Goal: Task Accomplishment & Management: Use online tool/utility

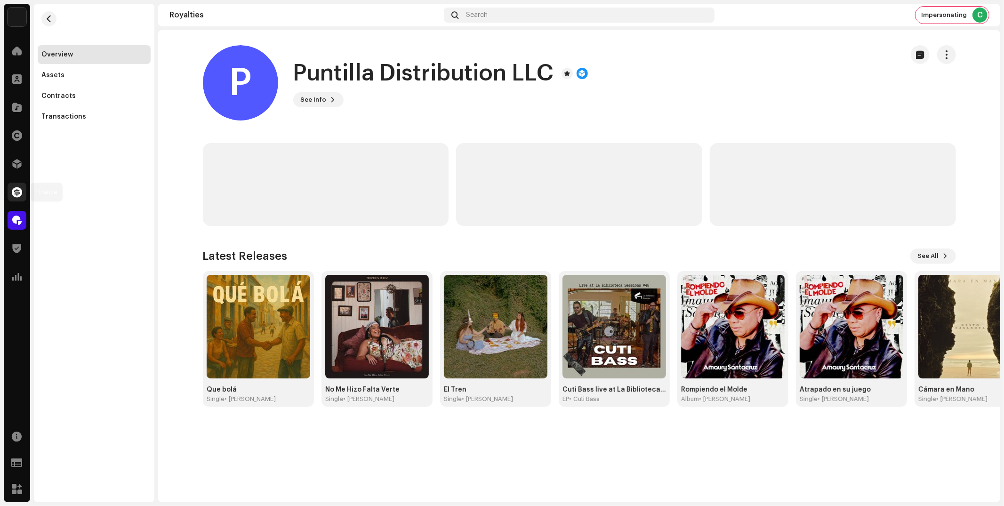
click at [15, 192] on span at bounding box center [17, 192] width 10 height 8
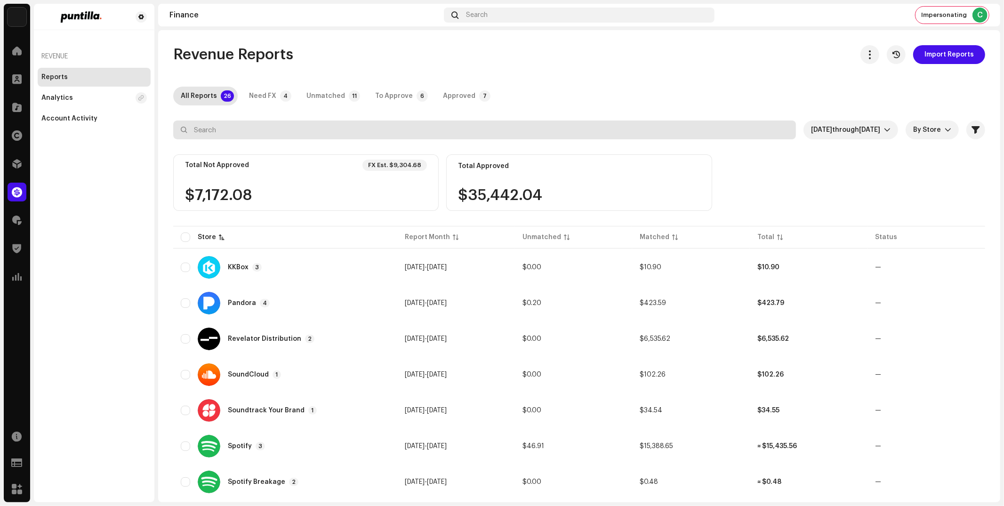
click at [238, 134] on input "text" at bounding box center [484, 129] width 623 height 19
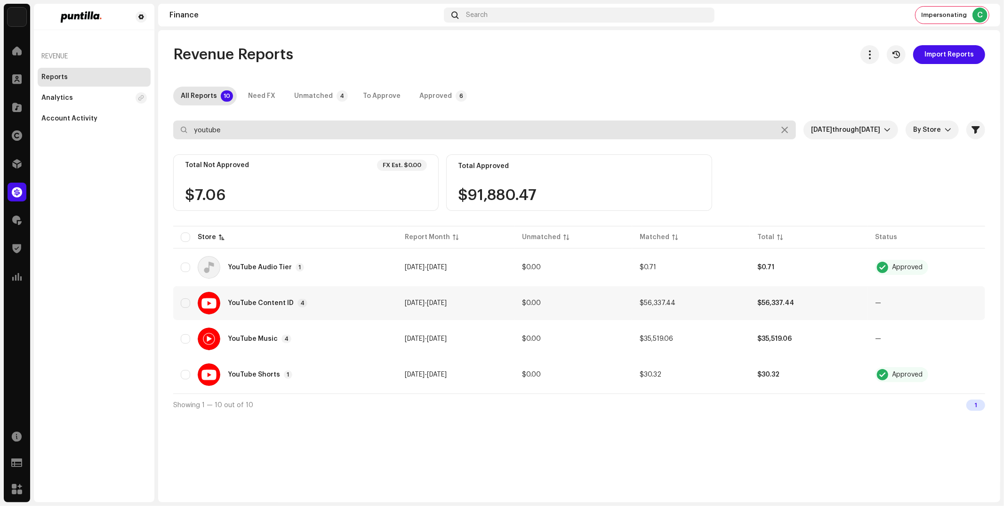
type input "youtube"
click at [255, 307] on div "YouTube Content ID 4" at bounding box center [285, 303] width 209 height 23
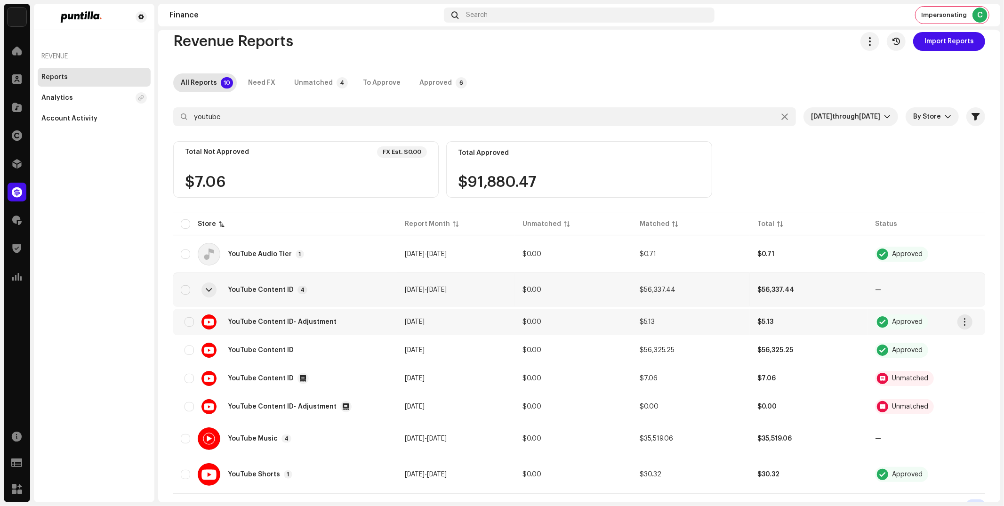
scroll to position [24, 0]
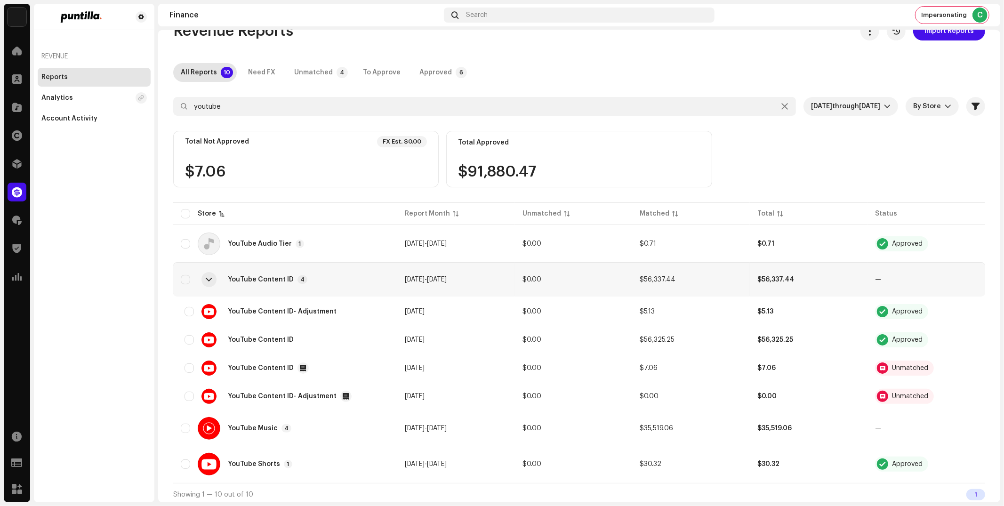
click at [837, 89] on div "Revenue Reports Import Reports All Reports 10 Need FX Unmatched 4 To Approve Ap…" at bounding box center [579, 264] width 842 height 484
click at [836, 105] on span "through" at bounding box center [845, 106] width 27 height 7
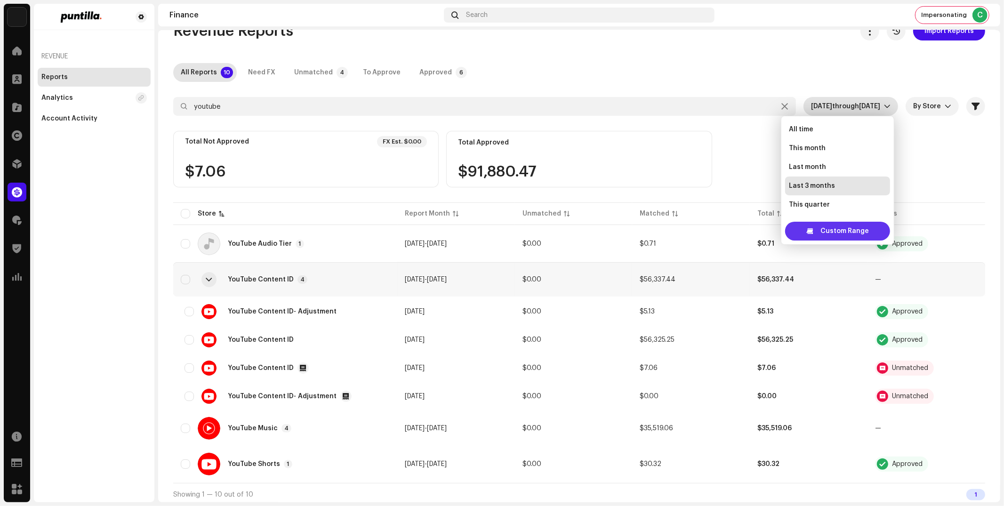
scroll to position [15, 0]
click at [848, 232] on span "Custom Range" at bounding box center [844, 231] width 48 height 19
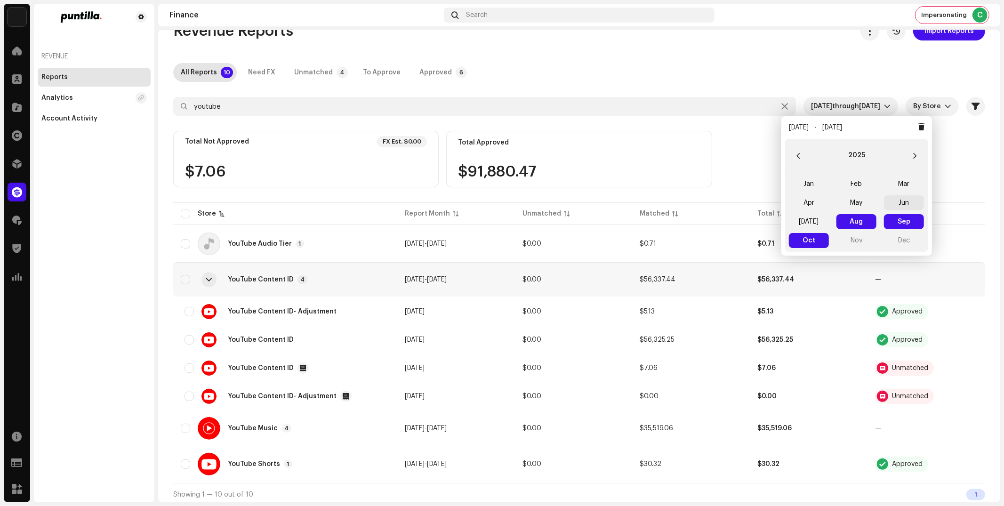
click at [904, 205] on span "Jun" at bounding box center [904, 202] width 40 height 15
click at [904, 205] on span "Jun Jun" at bounding box center [904, 202] width 40 height 15
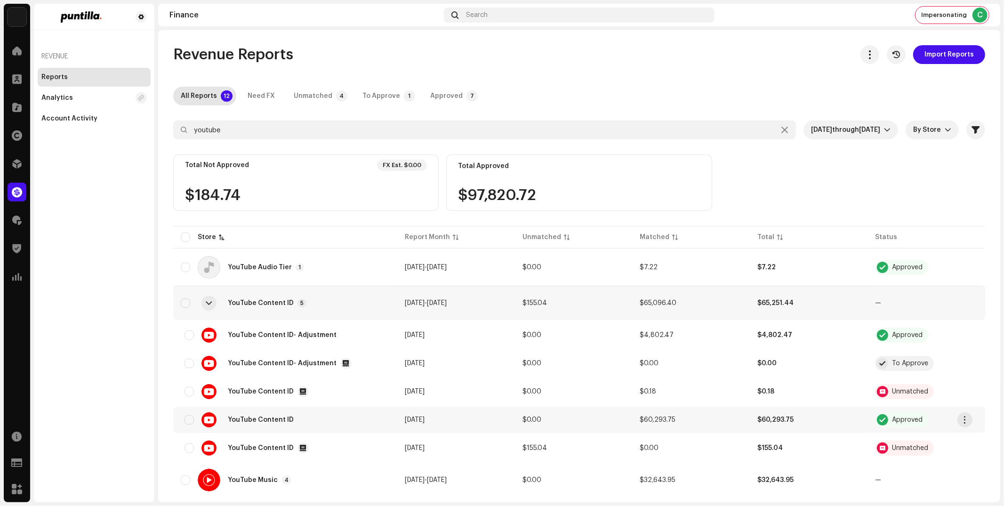
scroll to position [1, 0]
click at [266, 444] on span "YouTube Content ID" at bounding box center [261, 447] width 66 height 7
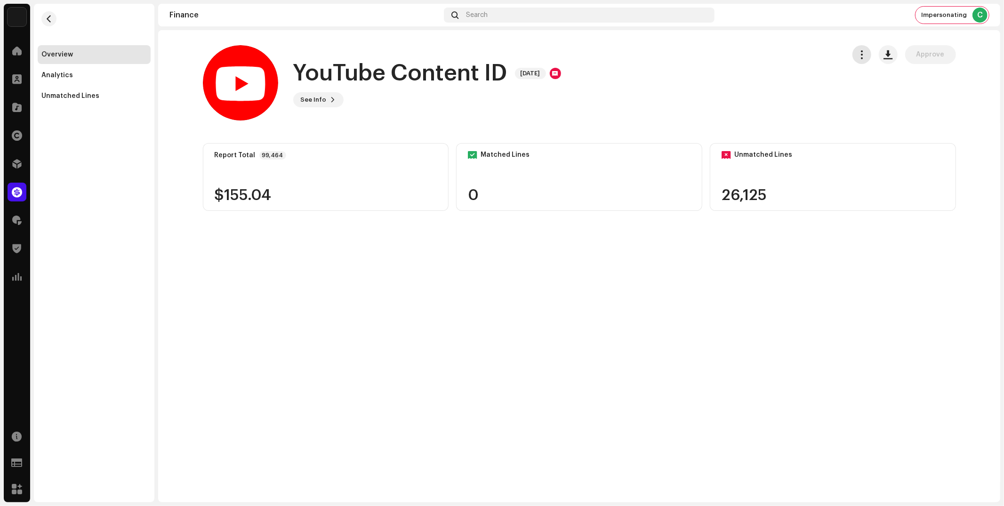
click at [867, 49] on button "button" at bounding box center [861, 54] width 19 height 19
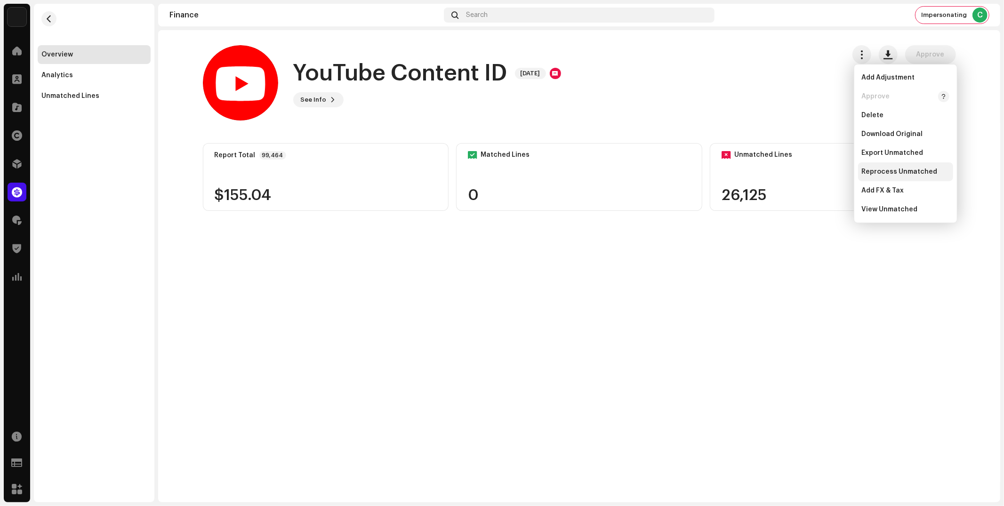
click at [870, 173] on span "Reprocess Unmatched" at bounding box center [900, 172] width 76 height 8
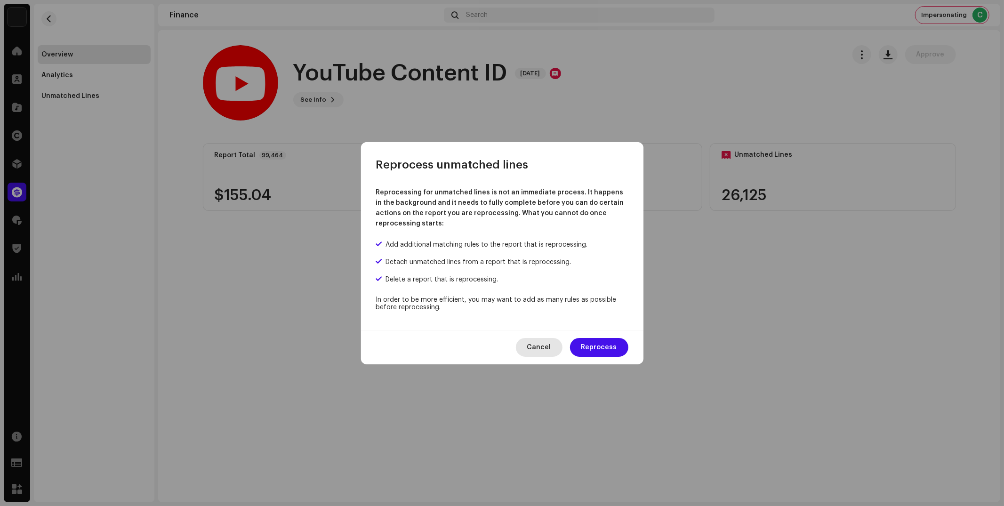
click at [551, 349] on span "Cancel" at bounding box center [539, 347] width 24 height 19
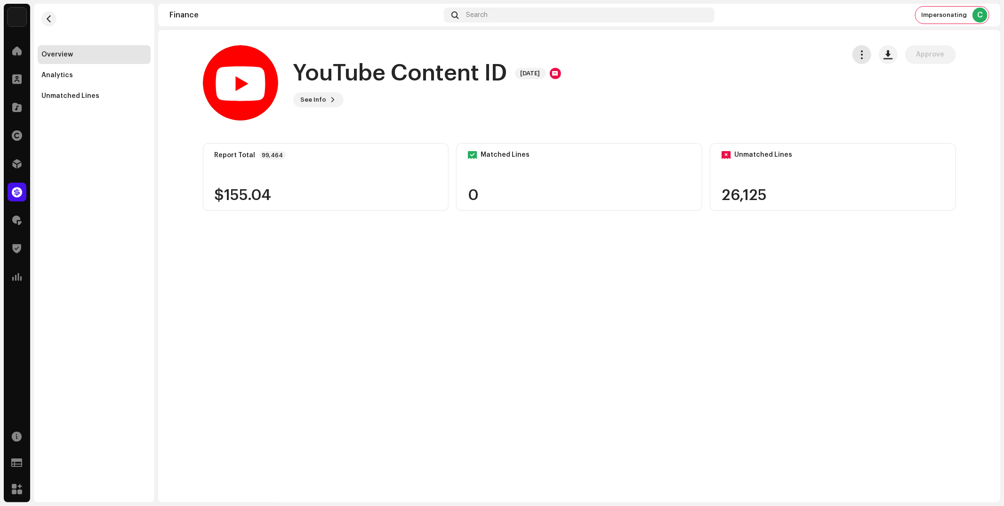
click at [859, 51] on span "button" at bounding box center [861, 55] width 9 height 8
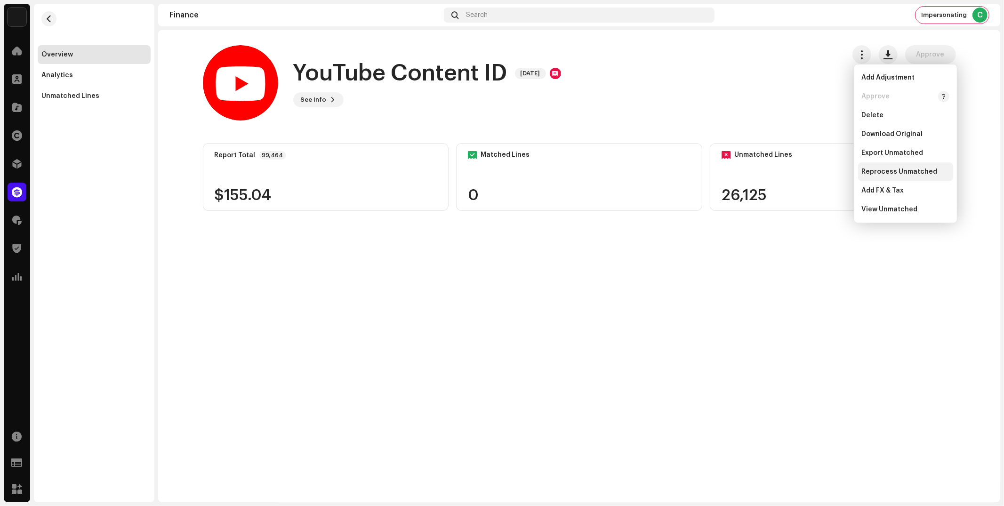
click at [877, 169] on span "Reprocess Unmatched" at bounding box center [900, 172] width 76 height 8
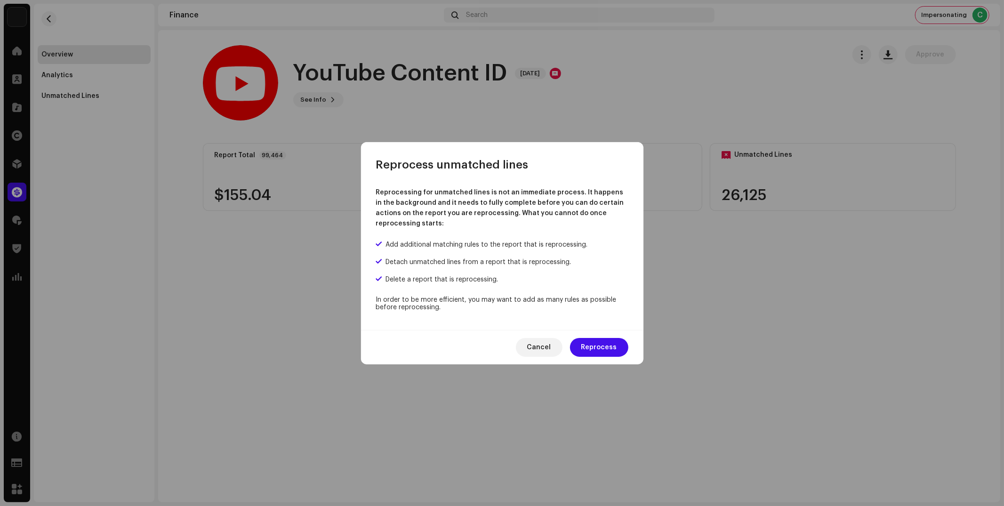
click at [599, 346] on span "Reprocess" at bounding box center [599, 347] width 36 height 19
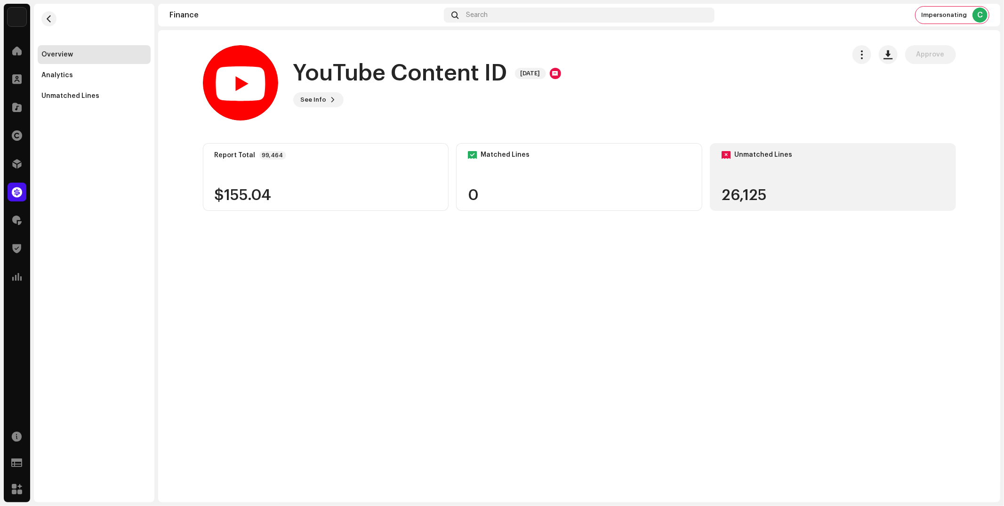
click at [768, 198] on div "26,125" at bounding box center [832, 195] width 223 height 15
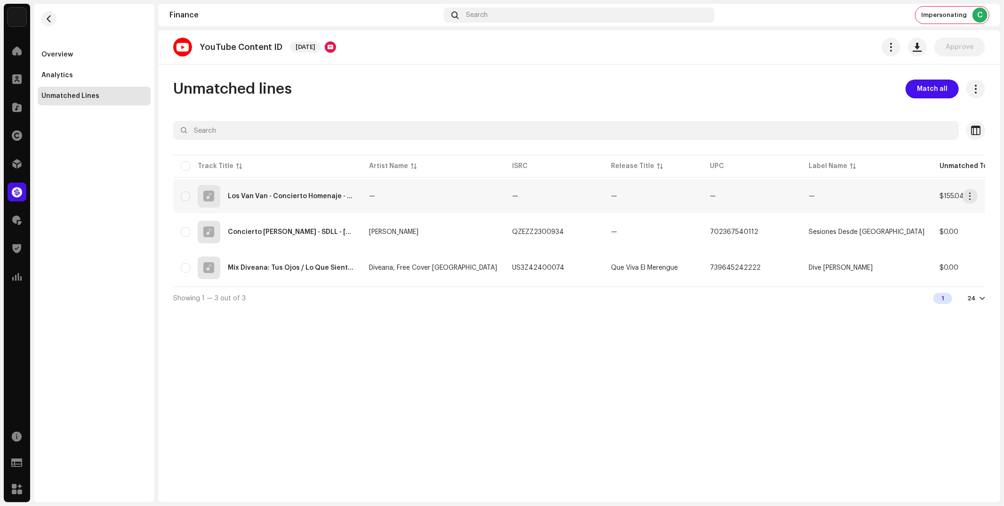
click at [325, 197] on div "Los Van Van - Concierto Homenaje - [PERSON_NAME]" at bounding box center [291, 196] width 126 height 7
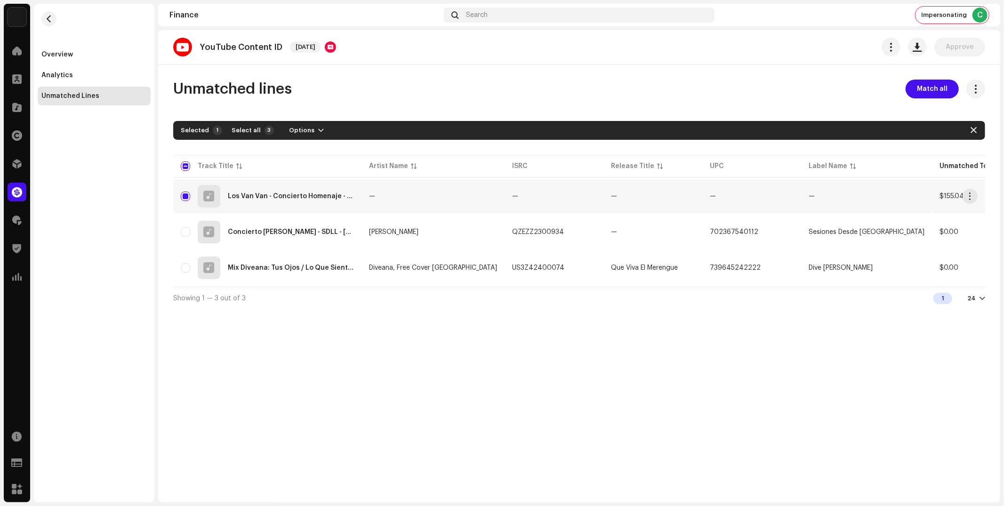
click at [325, 197] on div "Los Van Van - Concierto Homenaje - [PERSON_NAME]" at bounding box center [291, 196] width 126 height 7
checkbox input "false"
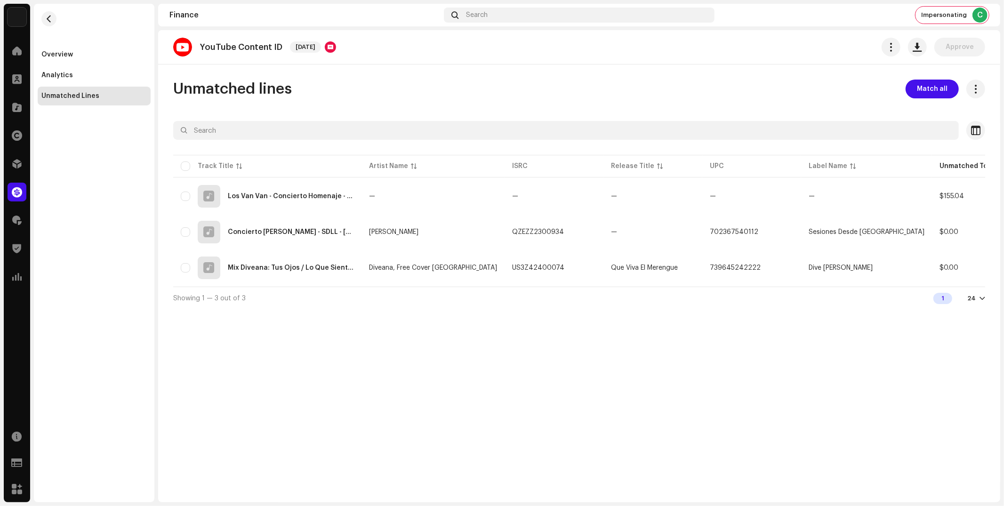
click at [102, 140] on div "Overview Analytics Unmatched Lines" at bounding box center [94, 253] width 120 height 498
click at [17, 136] on span at bounding box center [17, 136] width 10 height 8
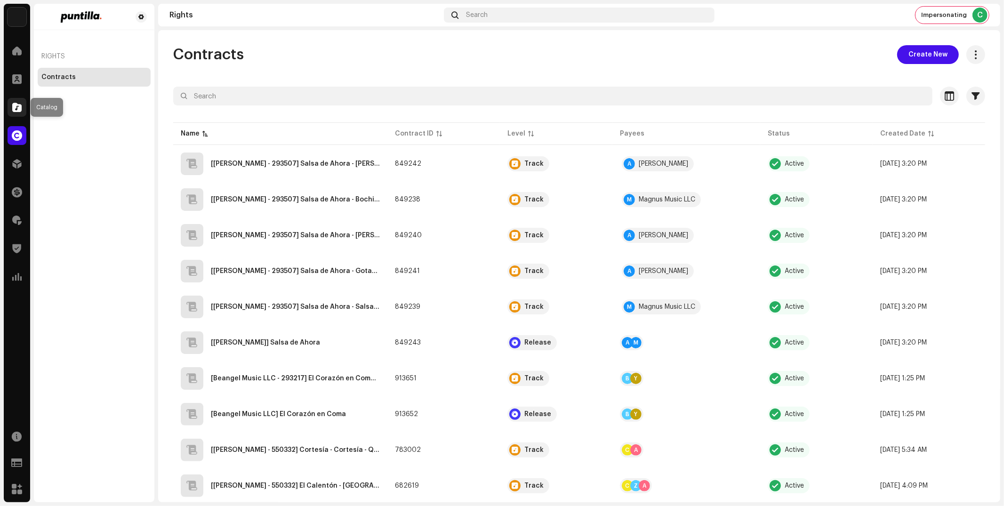
click at [14, 110] on span at bounding box center [16, 108] width 9 height 8
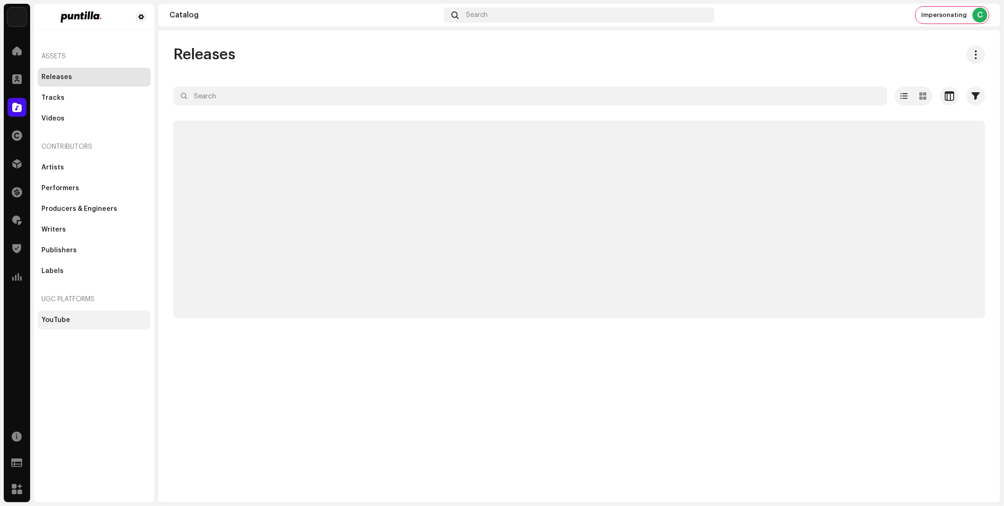
click at [78, 321] on div "YouTube" at bounding box center [93, 320] width 105 height 8
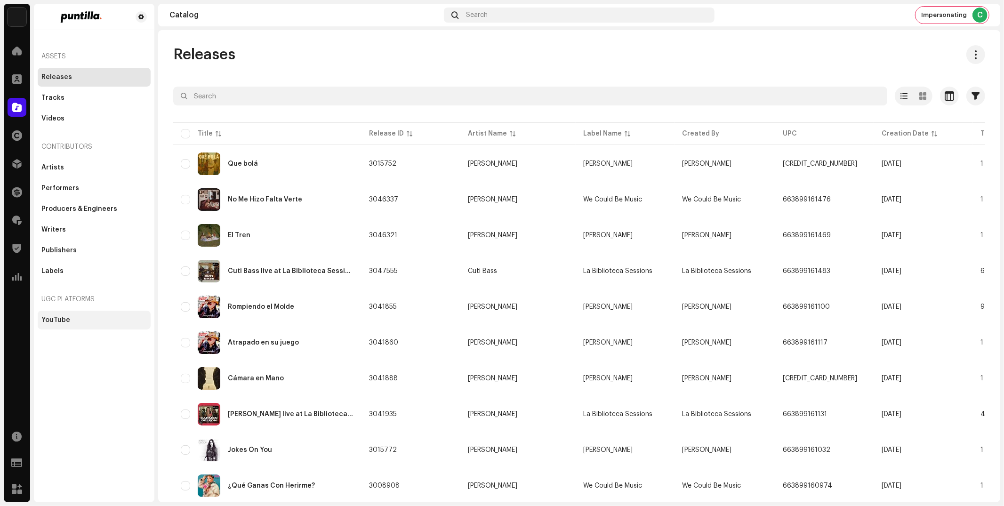
drag, startPoint x: 57, startPoint y: 320, endPoint x: 187, endPoint y: 272, distance: 138.3
click at [57, 320] on div "YouTube" at bounding box center [55, 320] width 29 height 8
click at [58, 318] on div "YouTube" at bounding box center [55, 320] width 29 height 8
click at [56, 319] on div "YouTube" at bounding box center [55, 320] width 29 height 8
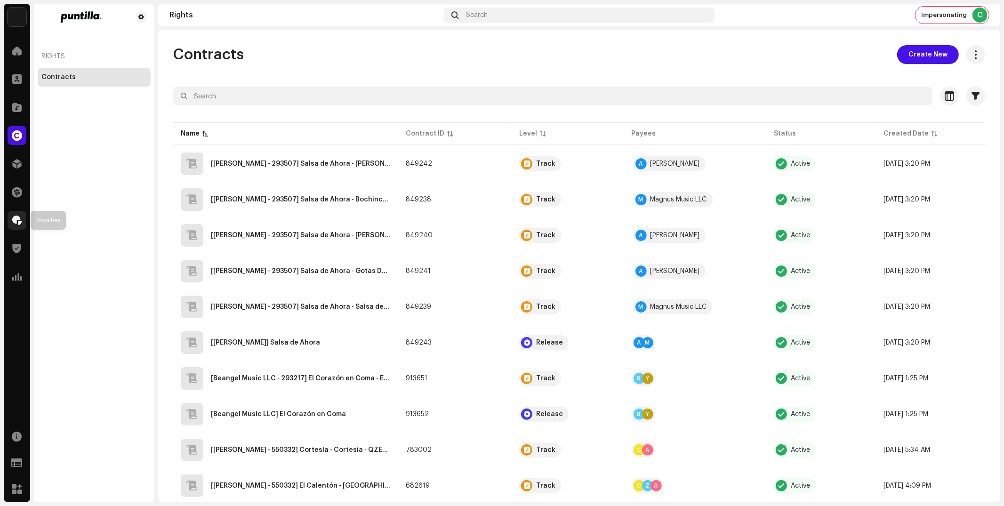
click at [15, 218] on span at bounding box center [16, 220] width 9 height 8
click at [16, 193] on span at bounding box center [17, 192] width 10 height 8
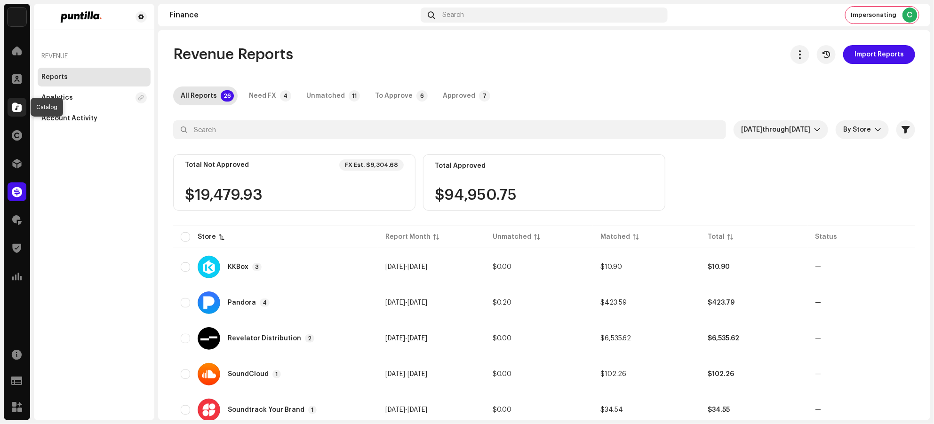
click at [21, 110] on span at bounding box center [16, 108] width 9 height 8
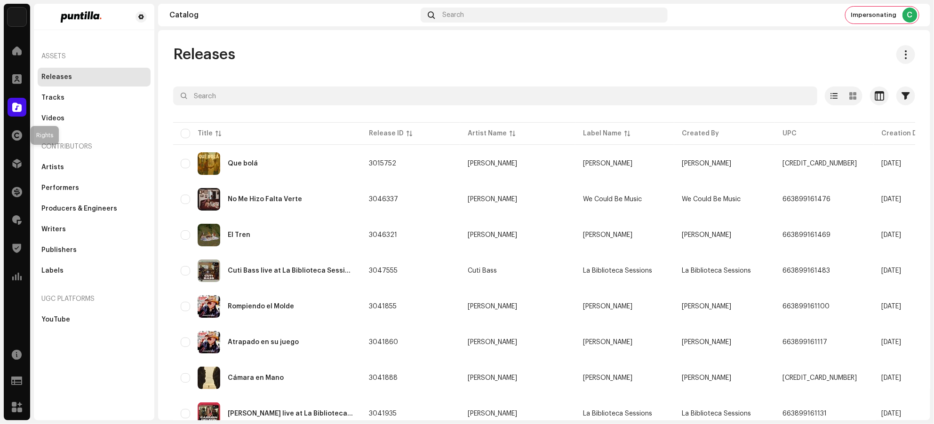
drag, startPoint x: 17, startPoint y: 136, endPoint x: 47, endPoint y: 179, distance: 51.7
click at [17, 136] on span at bounding box center [17, 136] width 10 height 8
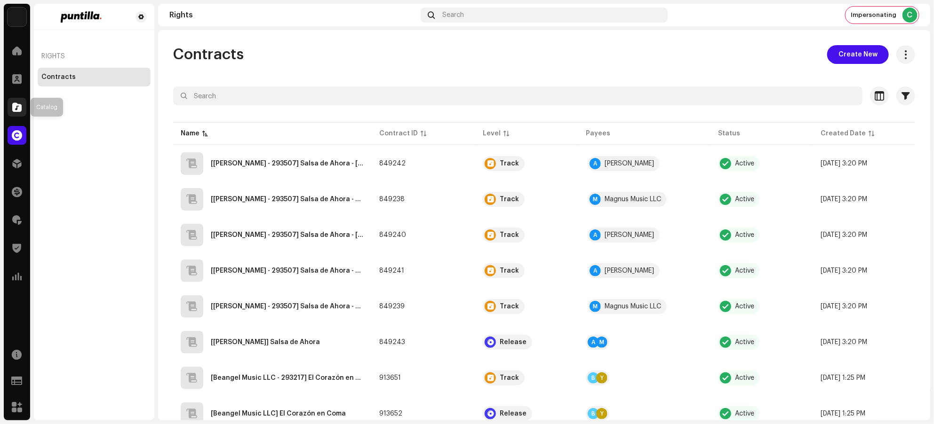
click at [16, 106] on span at bounding box center [16, 108] width 9 height 8
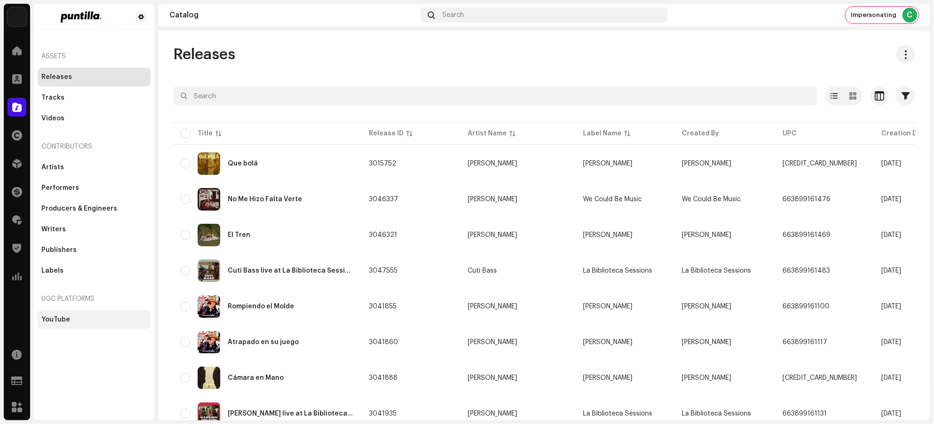
click at [62, 322] on div "YouTube" at bounding box center [55, 320] width 29 height 8
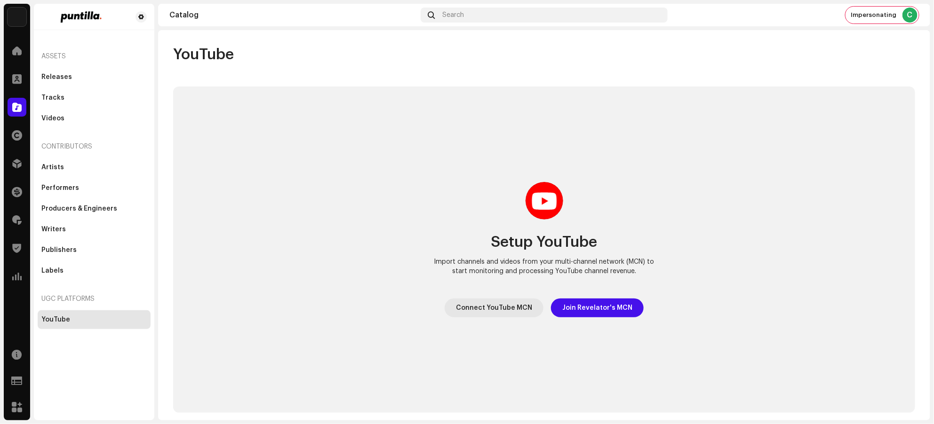
drag, startPoint x: 871, startPoint y: 11, endPoint x: 870, endPoint y: 25, distance: 14.1
click at [871, 11] on span "Impersonating" at bounding box center [874, 15] width 46 height 8
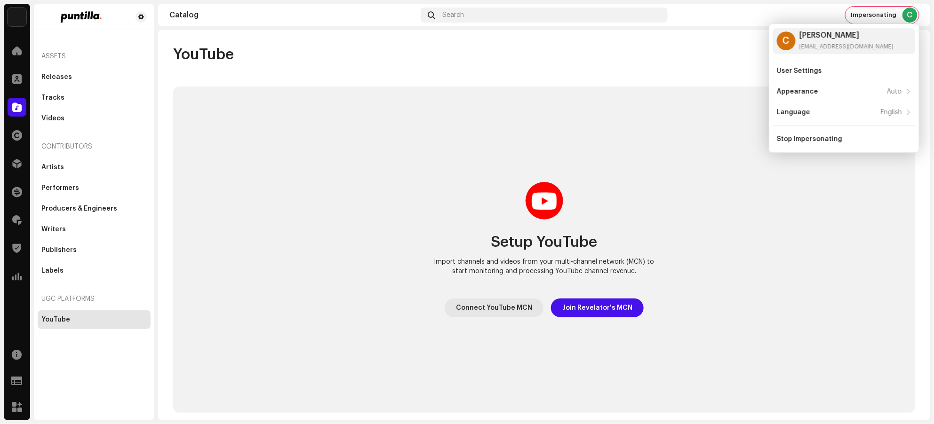
drag, startPoint x: 835, startPoint y: 138, endPoint x: 727, endPoint y: 118, distance: 109.6
click at [835, 138] on div "Stop Impersonating" at bounding box center [809, 140] width 65 height 8
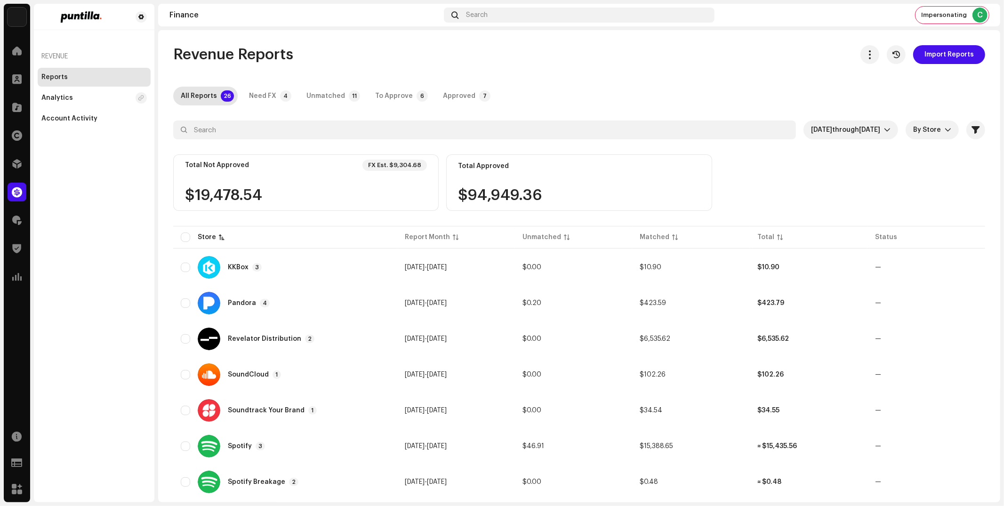
click at [112, 306] on div "Revenue Reports Analytics Account Activity" at bounding box center [94, 253] width 120 height 498
click at [21, 114] on div at bounding box center [17, 107] width 19 height 19
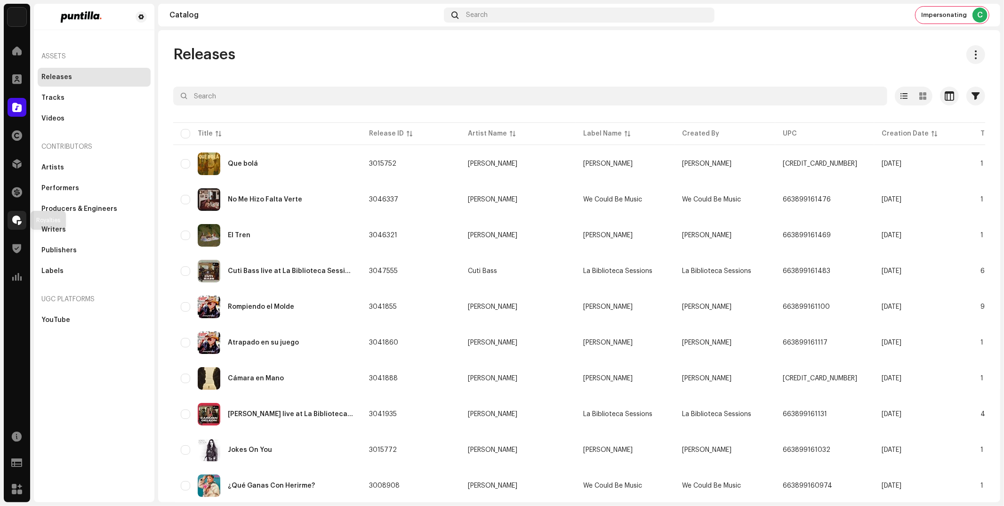
click at [20, 216] on span at bounding box center [16, 220] width 9 height 8
click at [16, 189] on span at bounding box center [17, 192] width 10 height 8
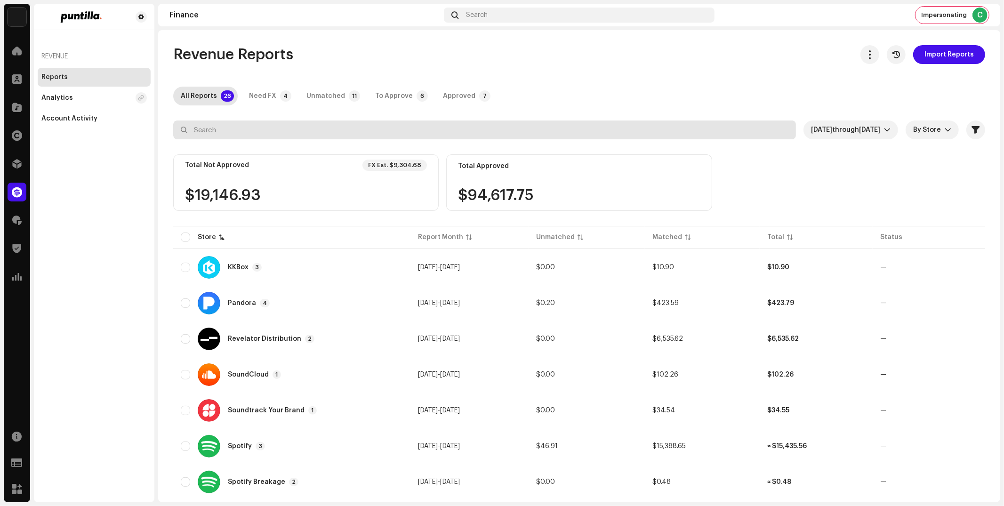
click at [649, 129] on input "text" at bounding box center [484, 129] width 623 height 19
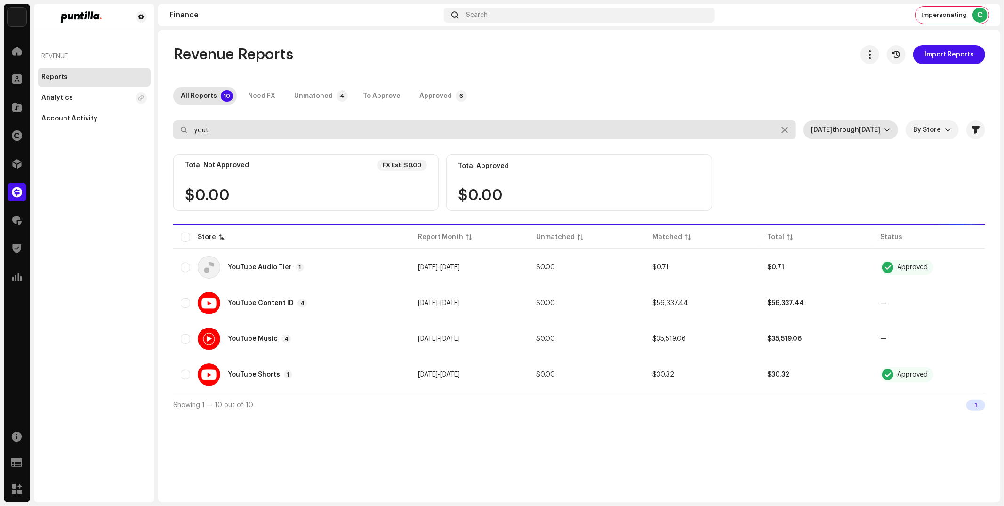
type input "yout"
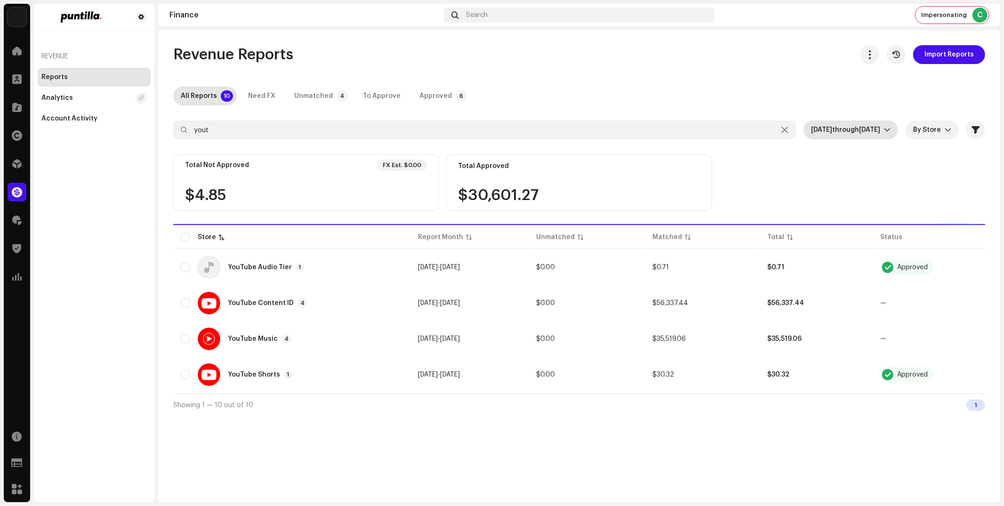
click at [885, 131] on icon "dropdown trigger" at bounding box center [887, 130] width 7 height 7
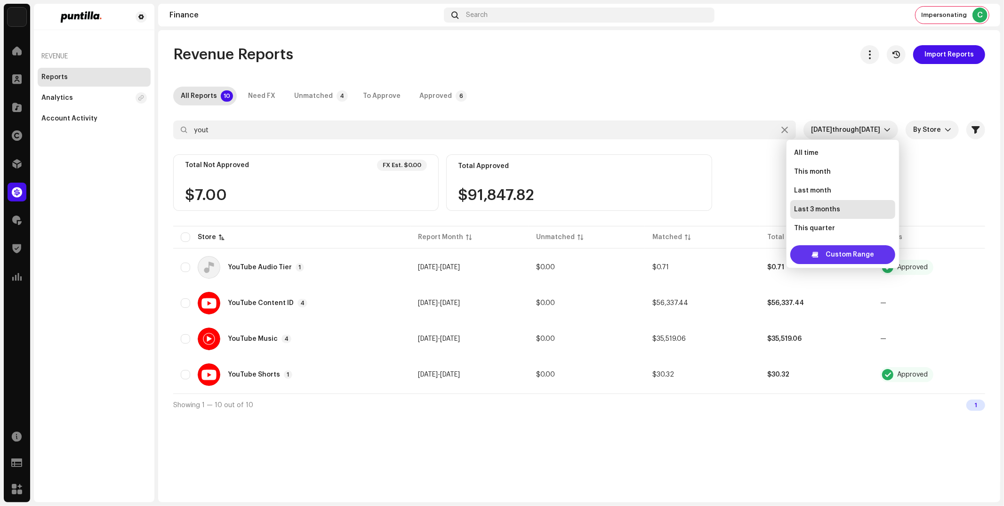
click at [842, 254] on span "Custom Range" at bounding box center [849, 254] width 48 height 19
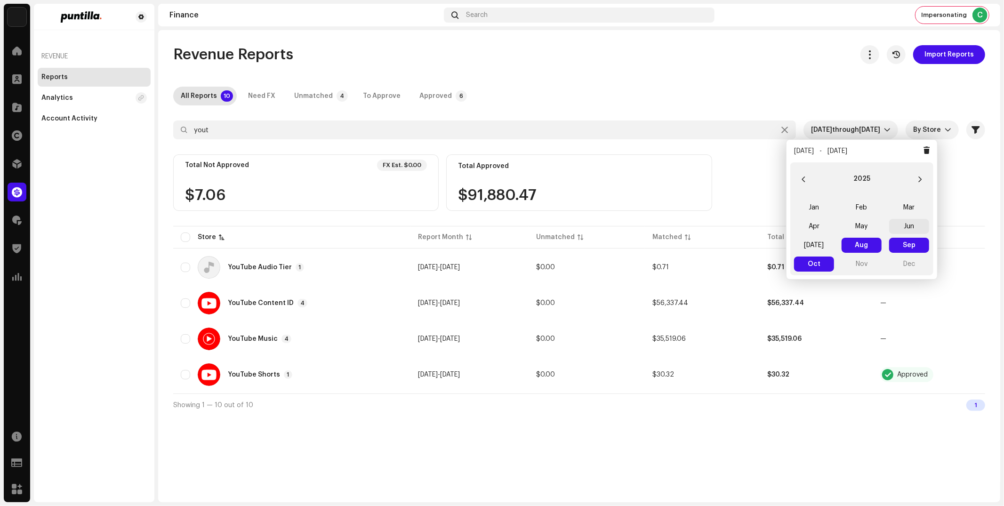
click at [906, 229] on span "Jun" at bounding box center [909, 226] width 40 height 15
click at [906, 229] on span "Jun Jun" at bounding box center [909, 226] width 40 height 15
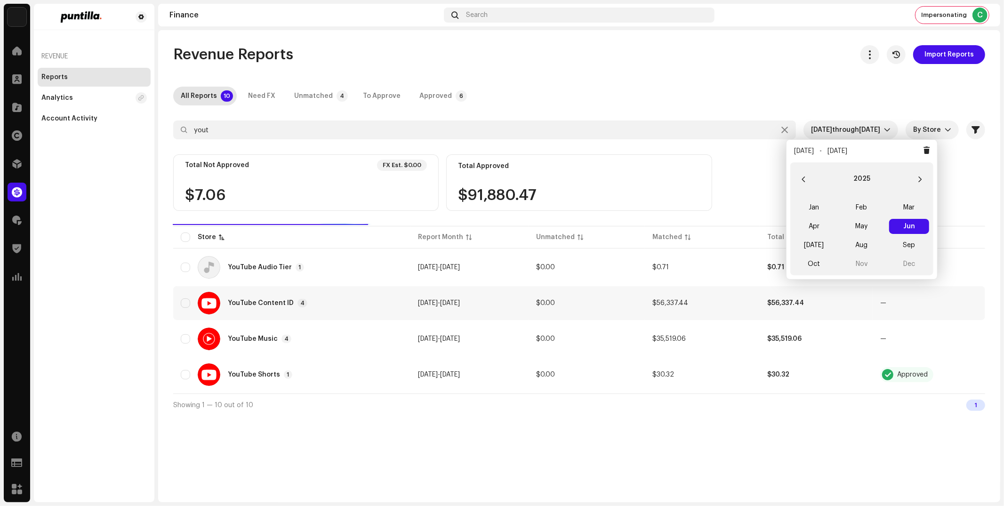
click at [256, 307] on div "YouTube Content ID 4" at bounding box center [292, 303] width 222 height 23
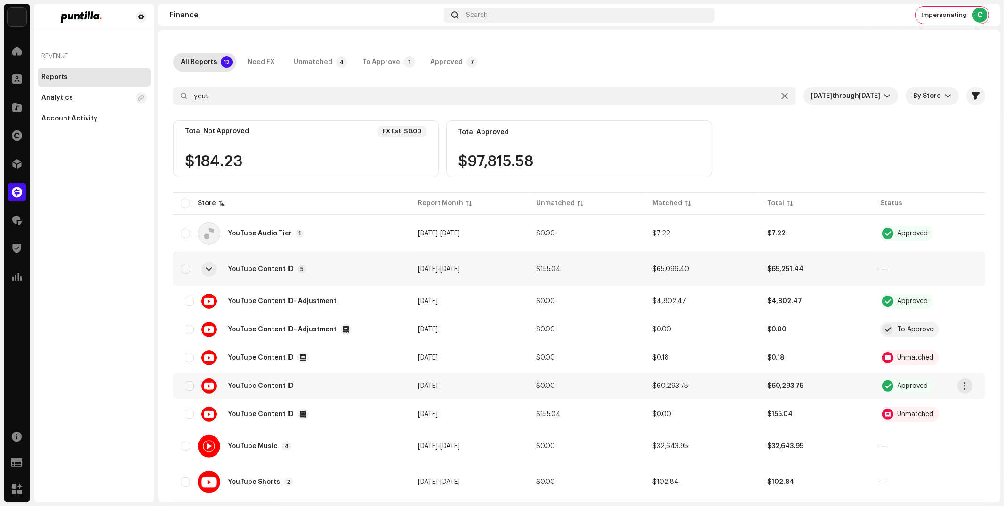
scroll to position [51, 0]
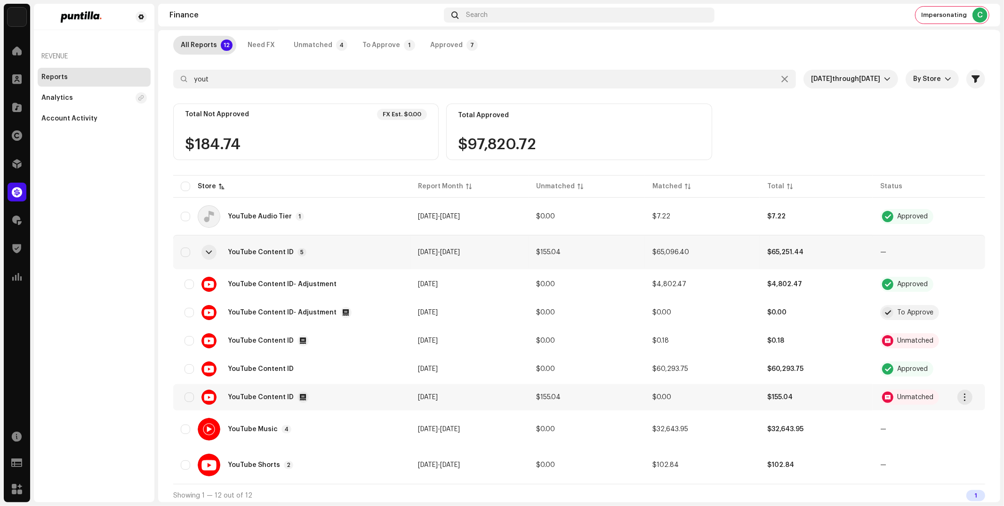
click at [239, 398] on div "YouTube Content ID" at bounding box center [266, 397] width 85 height 11
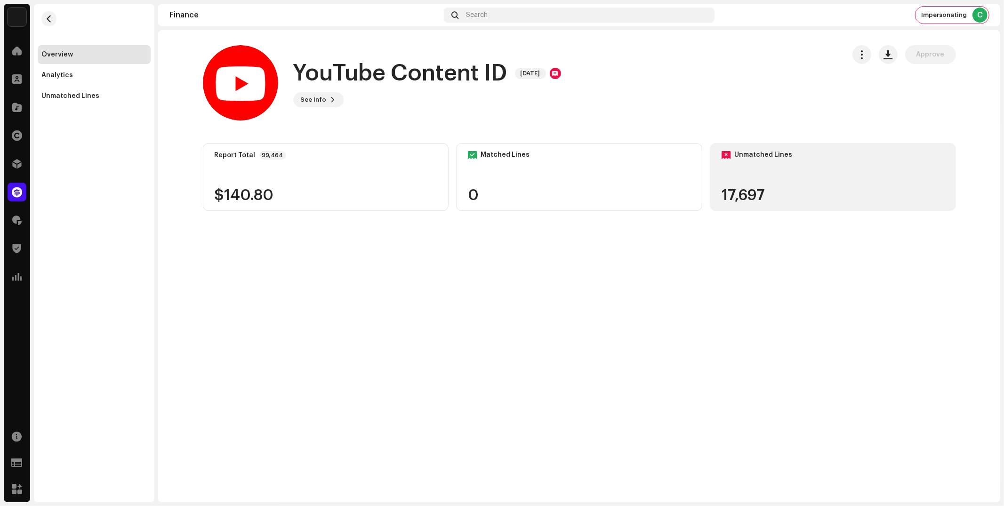
click at [783, 197] on div "17,697" at bounding box center [832, 195] width 223 height 15
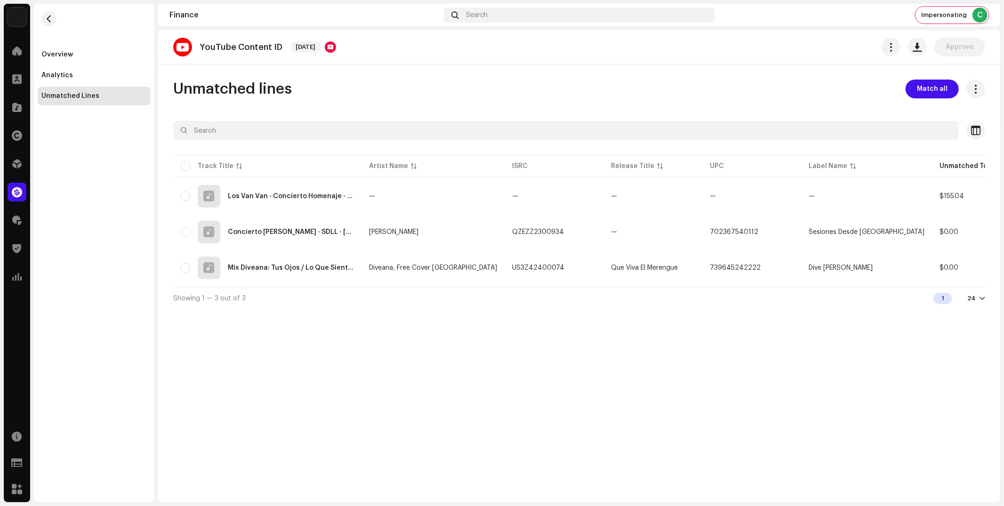
drag, startPoint x: 931, startPoint y: 450, endPoint x: 990, endPoint y: 501, distance: 77.1
click at [935, 451] on div "YouTube Content ID Jun 2025 Approve Unmatched lines Match all Selected 0 Select…" at bounding box center [579, 266] width 842 height 472
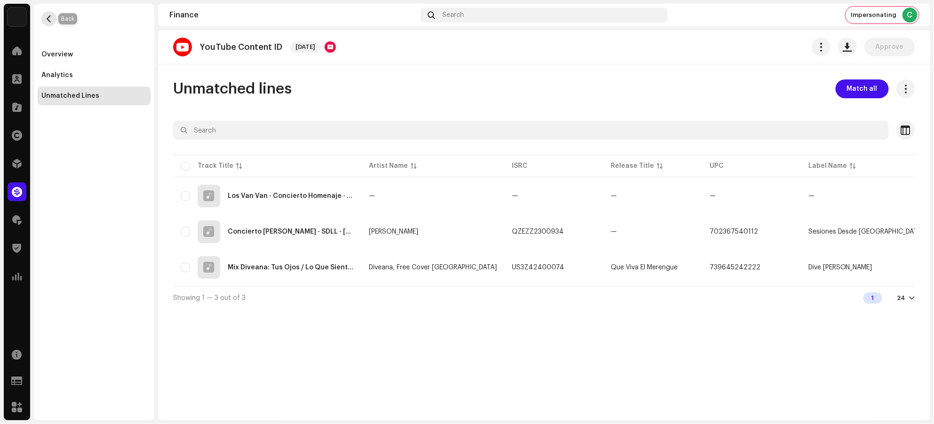
click at [49, 18] on span "button" at bounding box center [49, 19] width 7 height 8
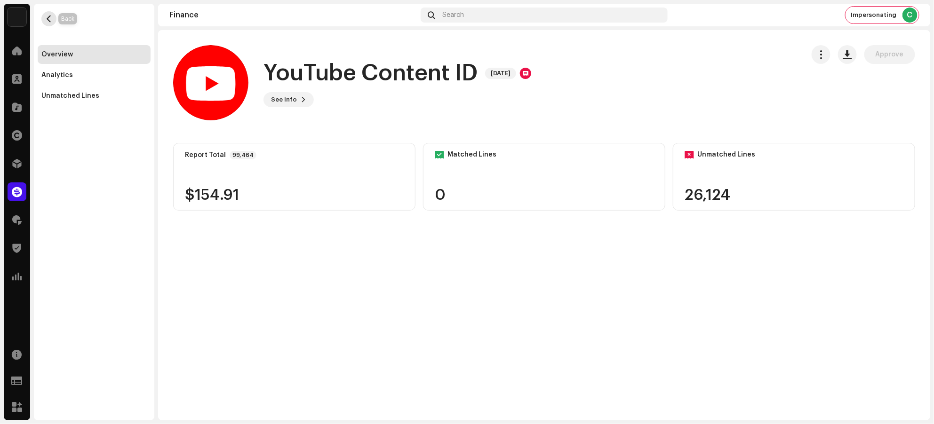
click at [46, 15] on span "button" at bounding box center [49, 19] width 7 height 8
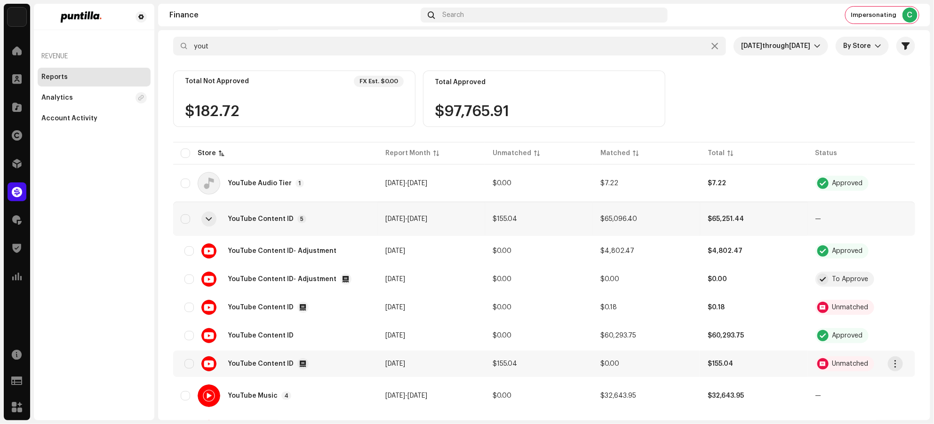
scroll to position [133, 0]
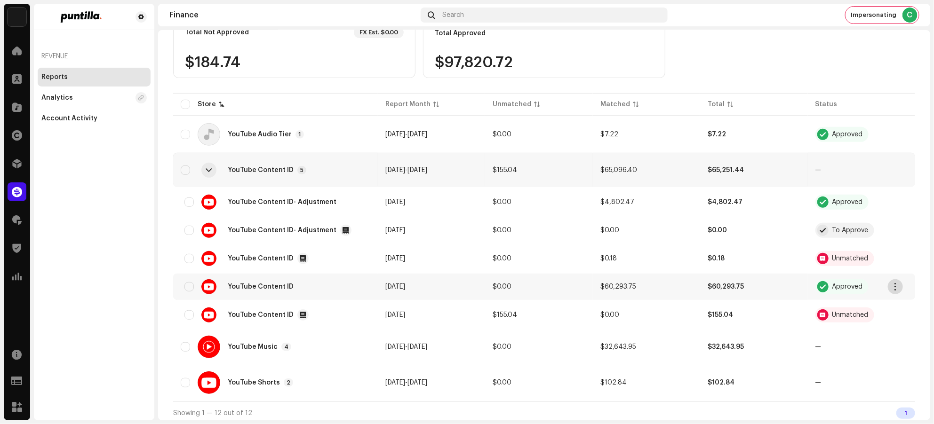
click at [895, 286] on span "button" at bounding box center [895, 287] width 7 height 8
click at [840, 307] on span "Download Original" at bounding box center [838, 306] width 61 height 8
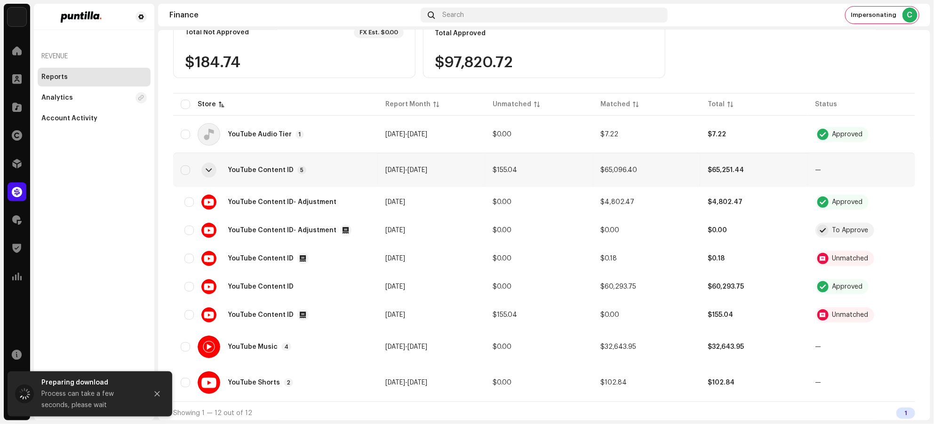
drag, startPoint x: 49, startPoint y: 147, endPoint x: 29, endPoint y: 118, distance: 35.6
click at [49, 139] on div "Revenue Reports Analytics Account Activity" at bounding box center [94, 212] width 120 height 417
